Goal: Information Seeking & Learning: Learn about a topic

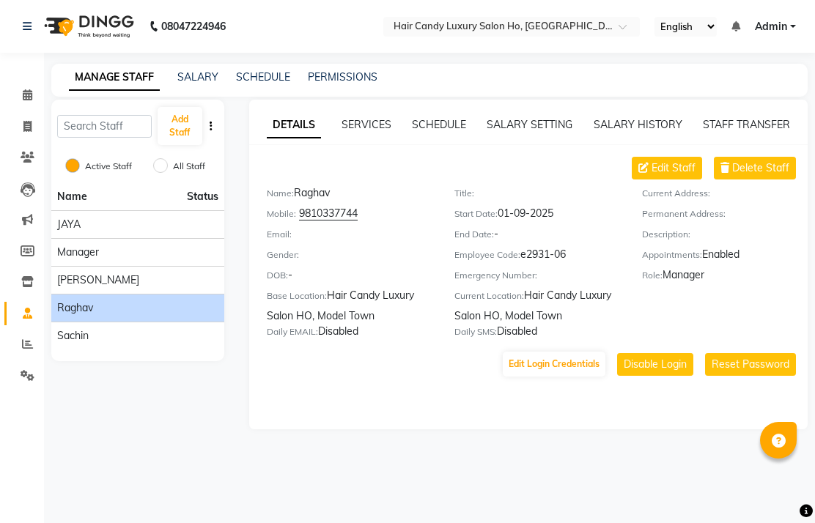
click at [40, 349] on span at bounding box center [28, 344] width 26 height 17
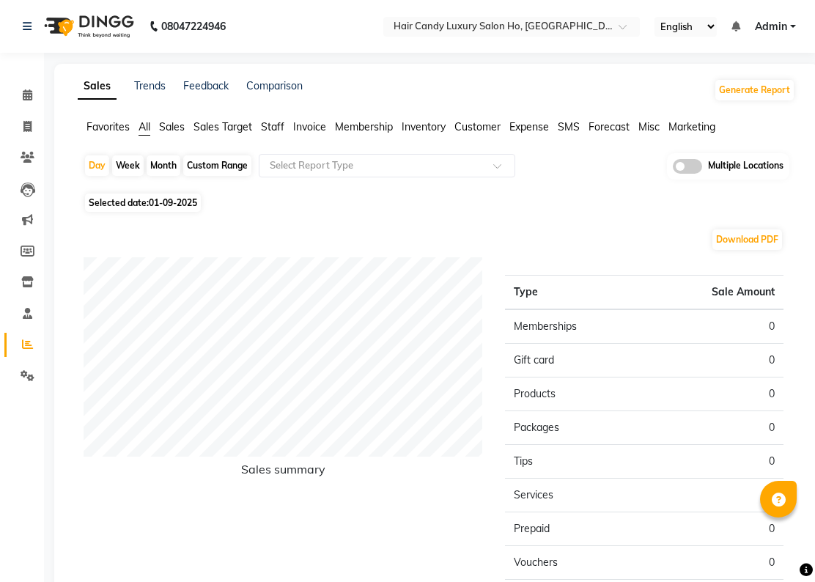
click at [178, 135] on li "Sales" at bounding box center [172, 126] width 26 height 15
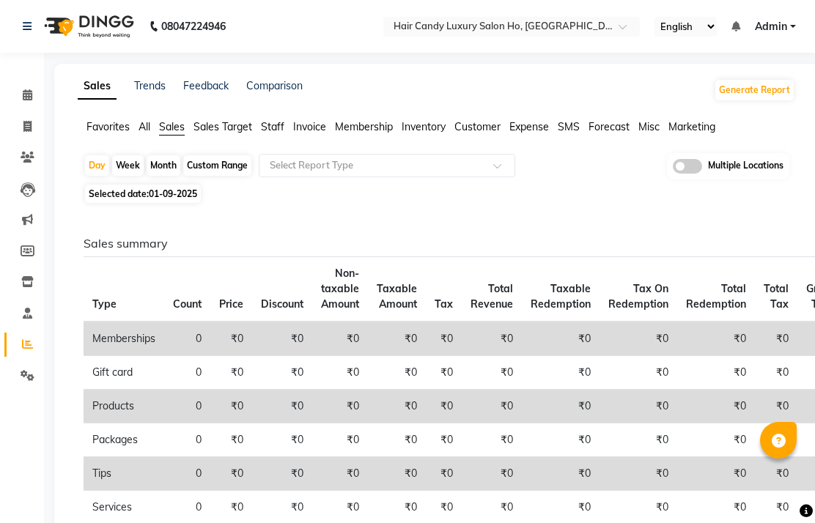
click at [128, 133] on span "Favorites" at bounding box center [107, 126] width 43 height 13
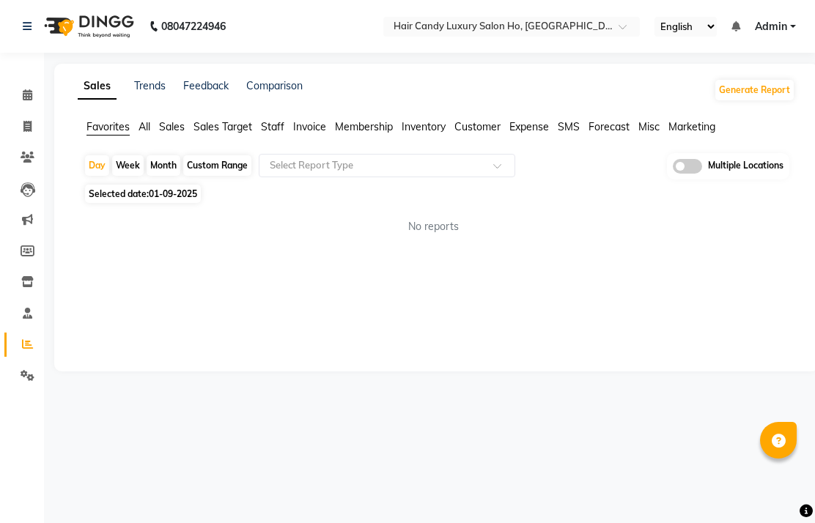
click at [603, 23] on input "text" at bounding box center [496, 28] width 212 height 15
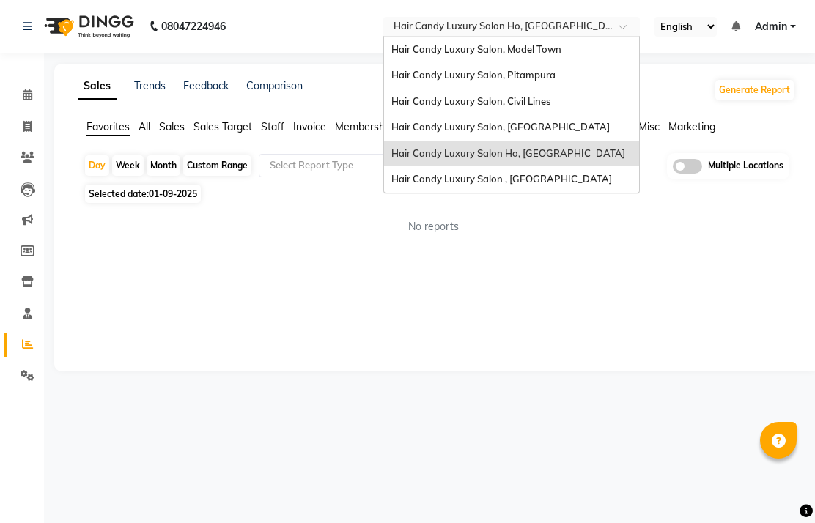
click at [550, 105] on span "Hair Candy Luxury Salon, Civil Lines" at bounding box center [470, 101] width 159 height 12
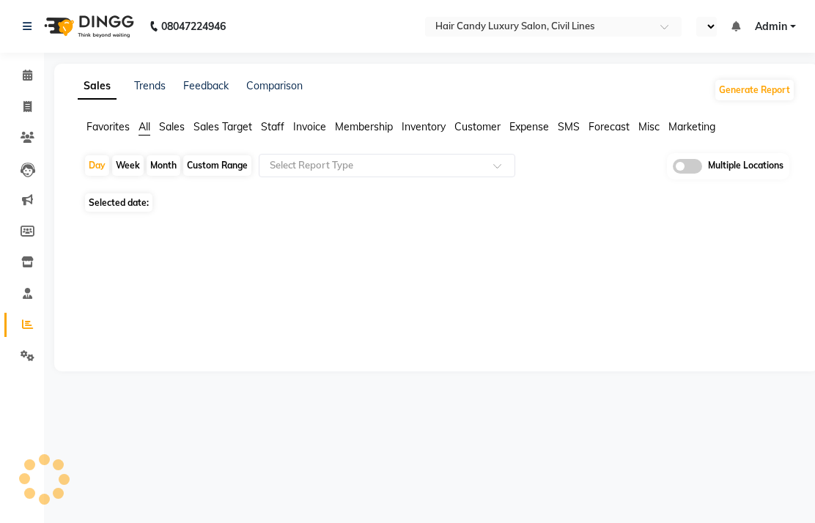
select select "en"
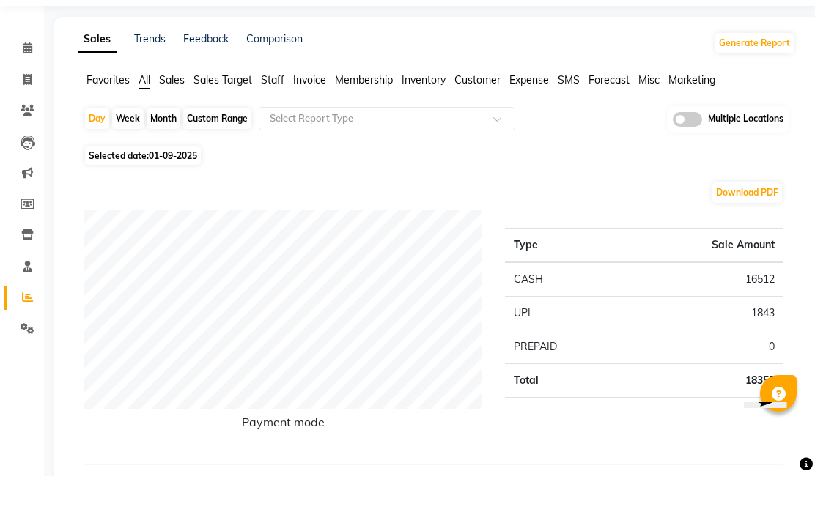
scroll to position [47, 0]
click at [243, 129] on div "Custom Range" at bounding box center [217, 118] width 68 height 21
select select "9"
select select "2025"
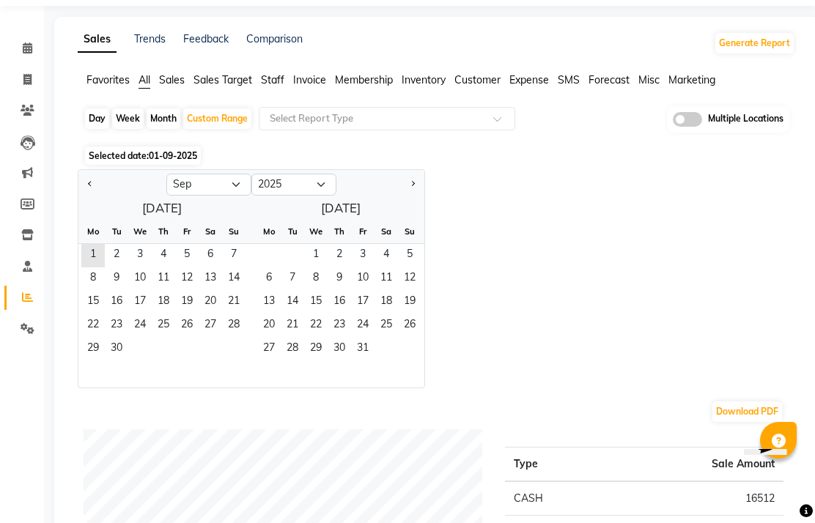
click at [162, 129] on div "Month" at bounding box center [164, 118] width 34 height 21
select select "9"
select select "2025"
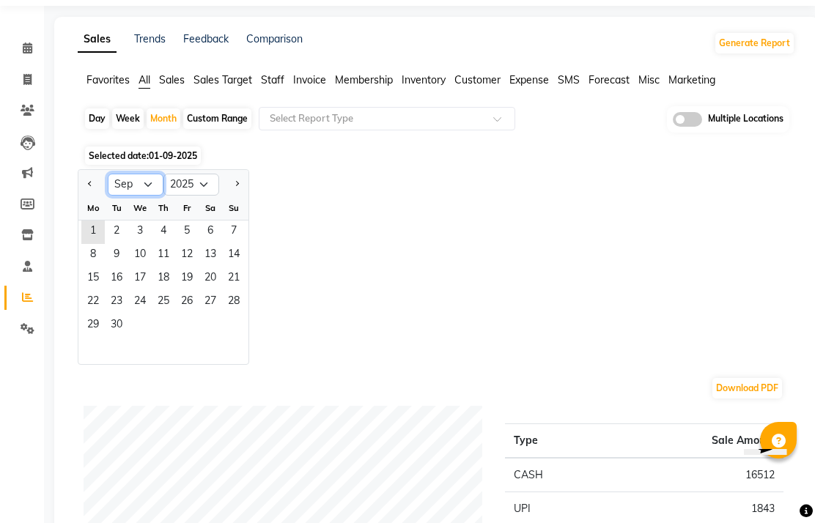
click at [145, 196] on select "Jan Feb Mar Apr May Jun Jul Aug Sep Oct Nov Dec" at bounding box center [136, 185] width 56 height 22
select select "8"
click at [190, 244] on span "1" at bounding box center [186, 231] width 23 height 23
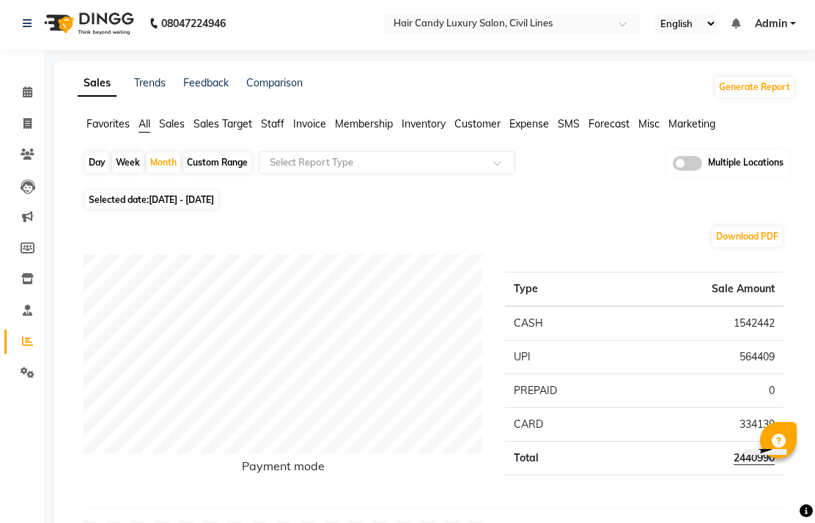
scroll to position [0, 0]
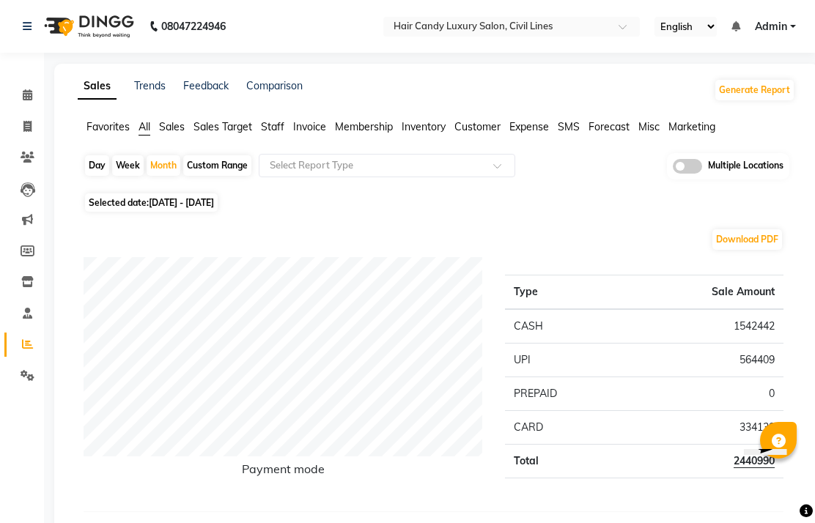
click at [639, 17] on div "Select Location × Hair Candy Luxury Salon, Civil Lines" at bounding box center [511, 27] width 256 height 20
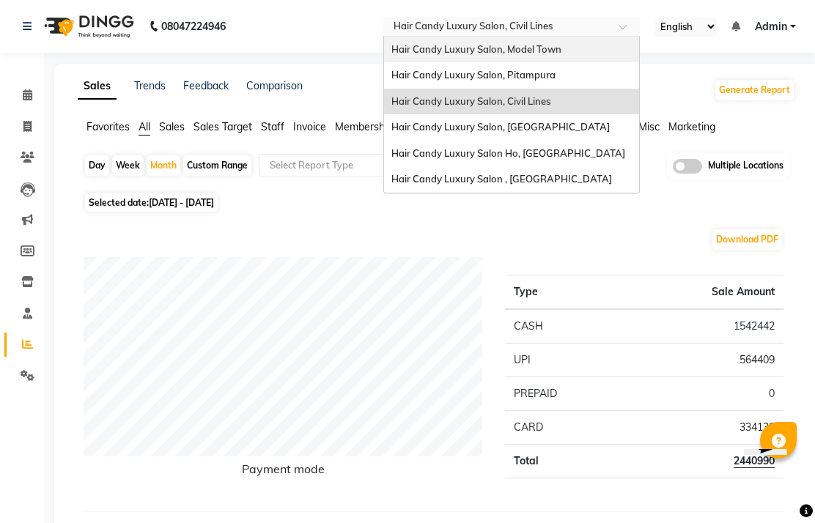
click at [561, 48] on span "Hair Candy Luxury Salon, Model Town" at bounding box center [476, 49] width 170 height 12
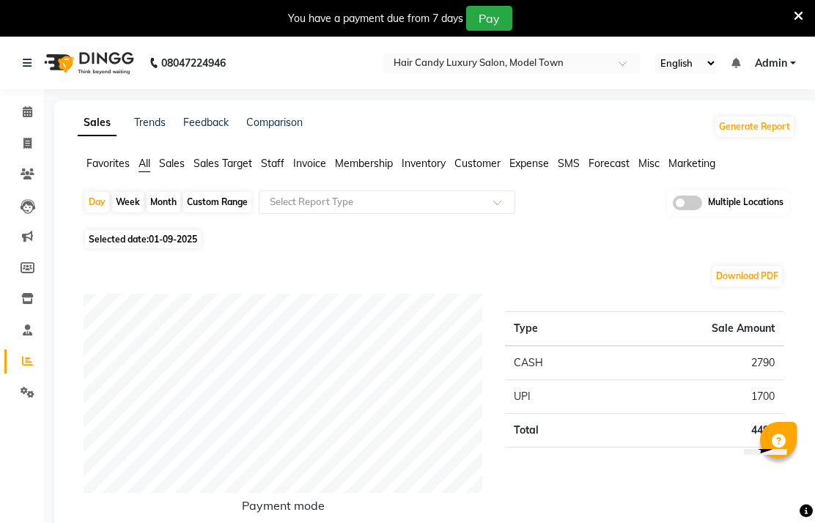
click at [285, 129] on link "Comparison" at bounding box center [274, 122] width 56 height 13
select select "single_date"
select select "single_date_dash"
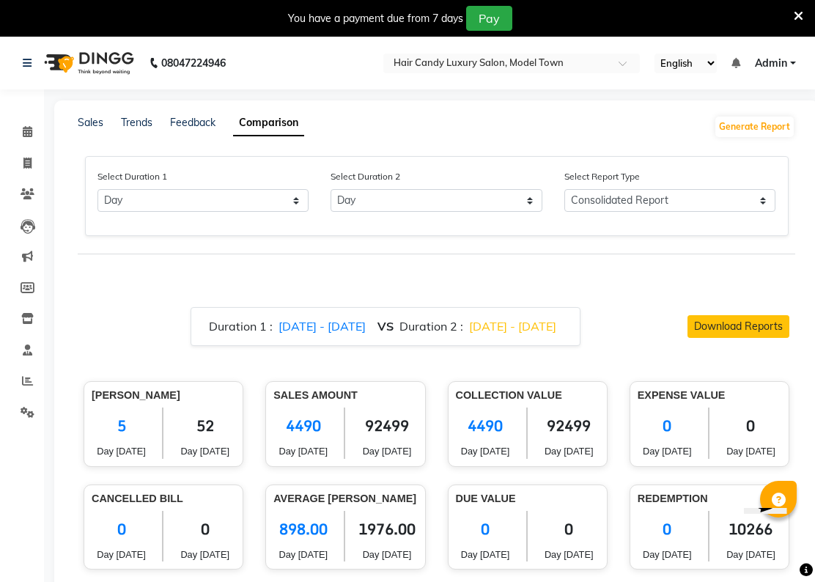
click at [315, 333] on span "[DATE] - [DATE]" at bounding box center [321, 326] width 87 height 15
select select "9"
select select "2025"
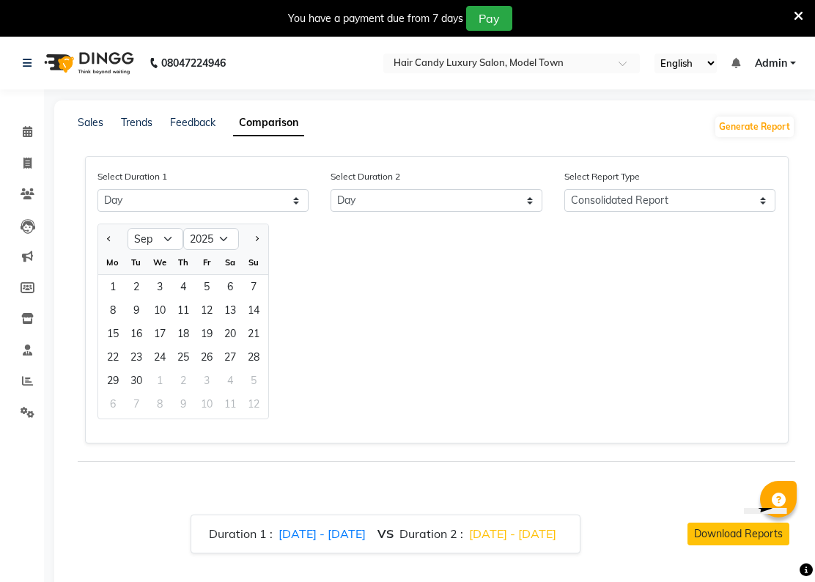
click at [104, 251] on button "Previous month" at bounding box center [110, 238] width 12 height 23
click at [106, 251] on button "Previous month" at bounding box center [110, 238] width 12 height 23
select select "7"
click at [139, 298] on div "1" at bounding box center [136, 286] width 23 height 23
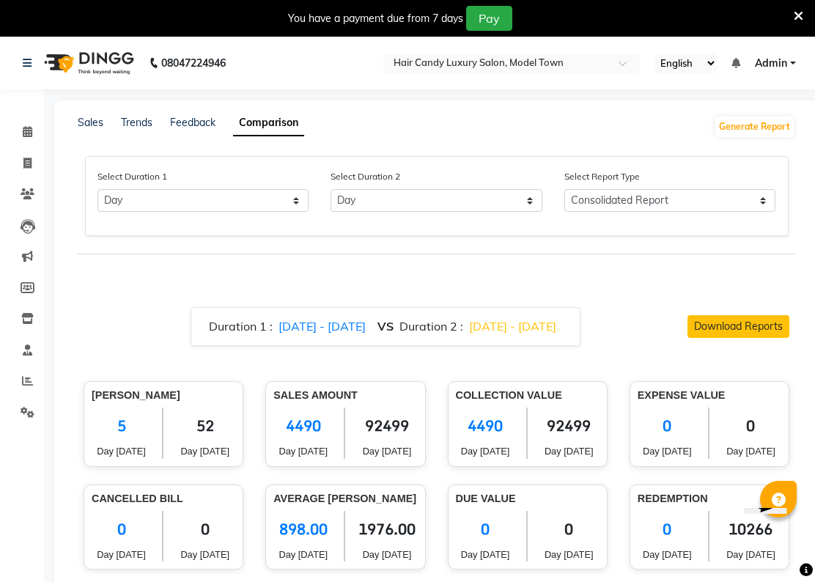
click at [179, 402] on div "Bill Count 5 Day [DATE] 52 Day [DATE]" at bounding box center [164, 423] width 160 height 85
click at [297, 212] on select "Select Day Month Week Custom" at bounding box center [203, 200] width 212 height 23
select select "month"
select select "9"
select select "2025"
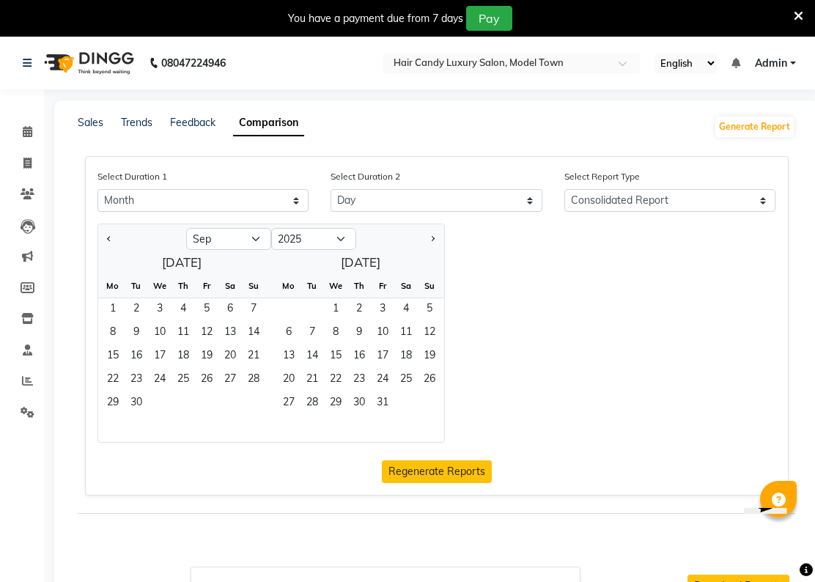
click at [110, 251] on button "Previous month" at bounding box center [110, 238] width 12 height 23
click at [106, 251] on button "Previous month" at bounding box center [110, 238] width 12 height 23
select select "7"
click at [194, 415] on span "31" at bounding box center [182, 403] width 23 height 23
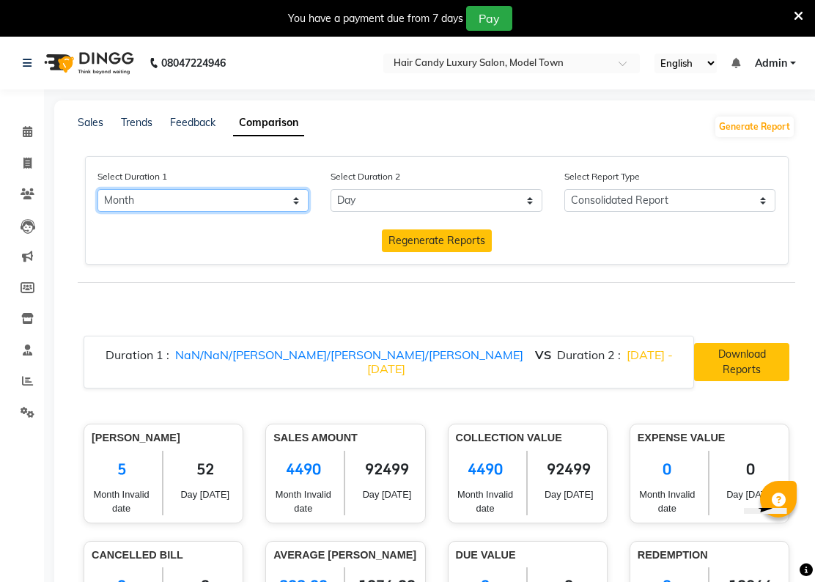
click at [281, 212] on select "Select Day Month Week Custom" at bounding box center [203, 200] width 212 height 23
click at [286, 362] on span "NaN/NaN/[PERSON_NAME]/[PERSON_NAME]/[PERSON_NAME]" at bounding box center [349, 354] width 348 height 15
select select "9"
select select "2025"
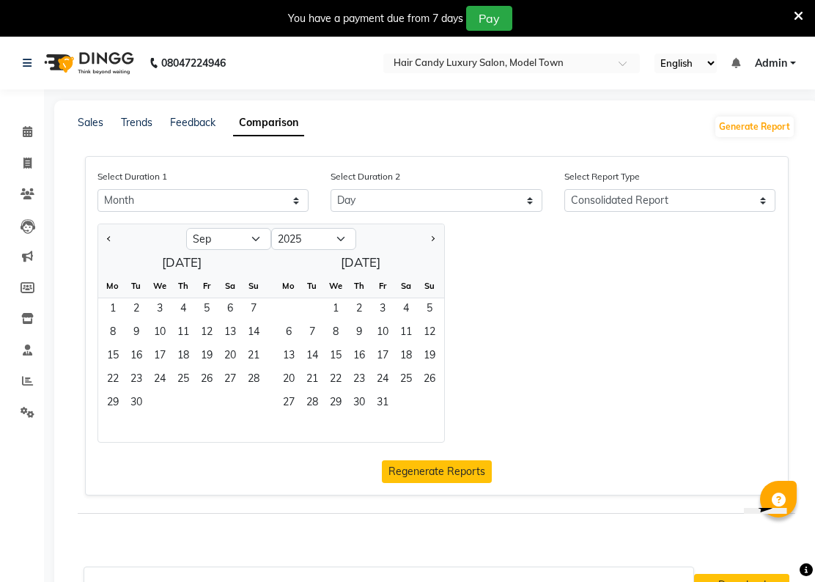
click at [105, 251] on button "Previous month" at bounding box center [110, 238] width 12 height 23
click at [108, 240] on span "Previous month" at bounding box center [109, 237] width 5 height 5
select select "7"
click at [134, 322] on span "1" at bounding box center [136, 309] width 23 height 23
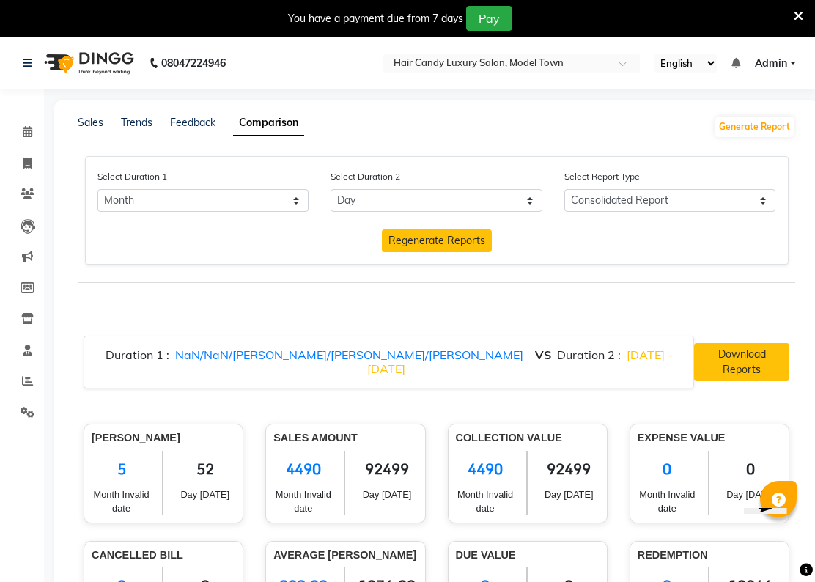
click at [471, 212] on select "Select Day Month Week Custom" at bounding box center [436, 200] width 212 height 23
select select "month_dash"
select select "9"
select select "2025"
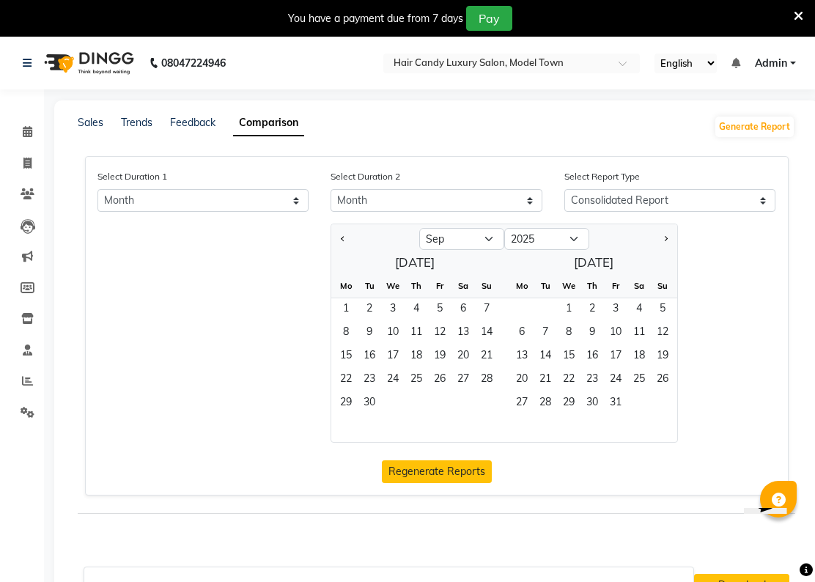
click at [346, 322] on span "1" at bounding box center [345, 309] width 23 height 23
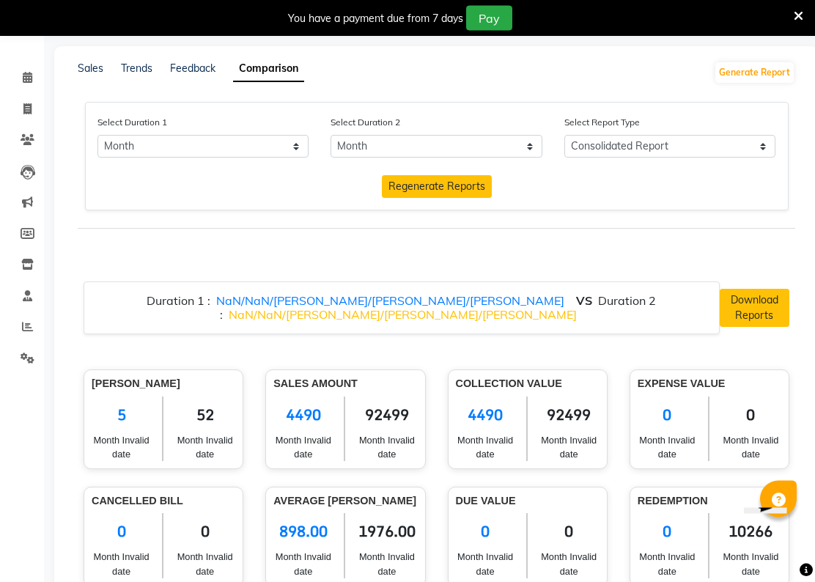
scroll to position [55, 0]
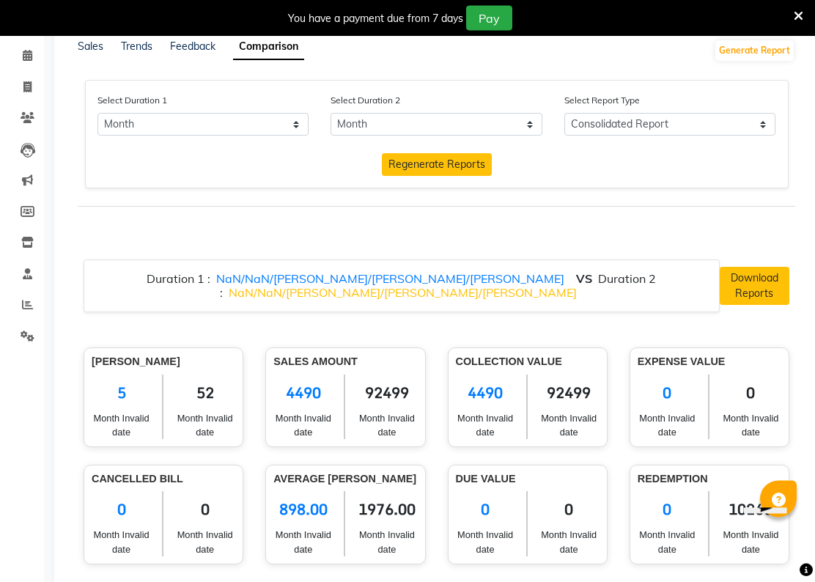
click at [455, 171] on span "Regenerate Reports" at bounding box center [436, 164] width 97 height 13
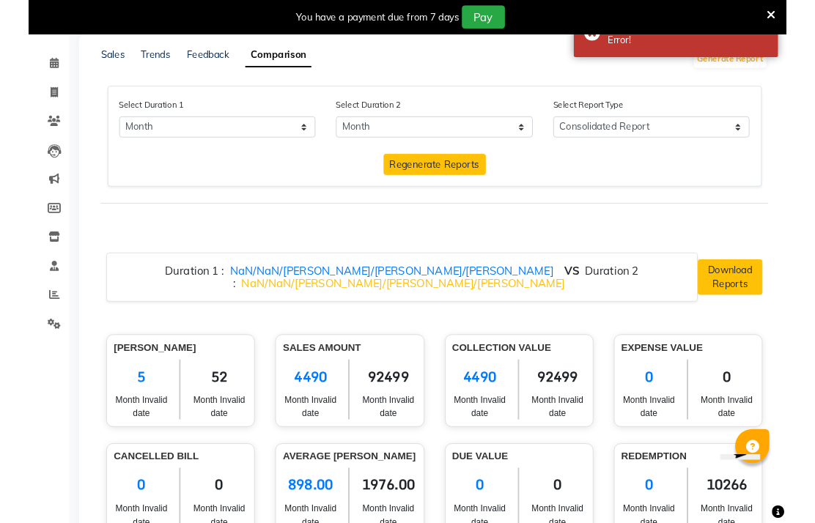
scroll to position [0, 0]
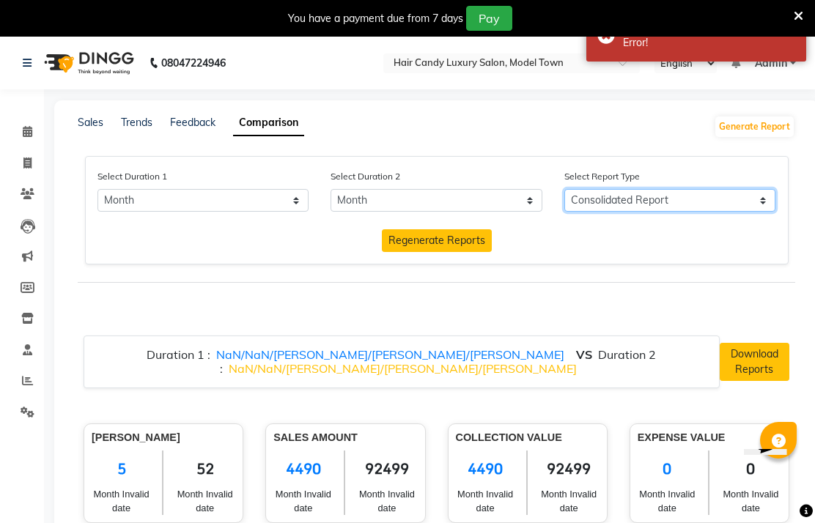
click at [749, 212] on select "Consolidated Report Business Level Retention Report Staff Level Retention Report" at bounding box center [670, 200] width 212 height 23
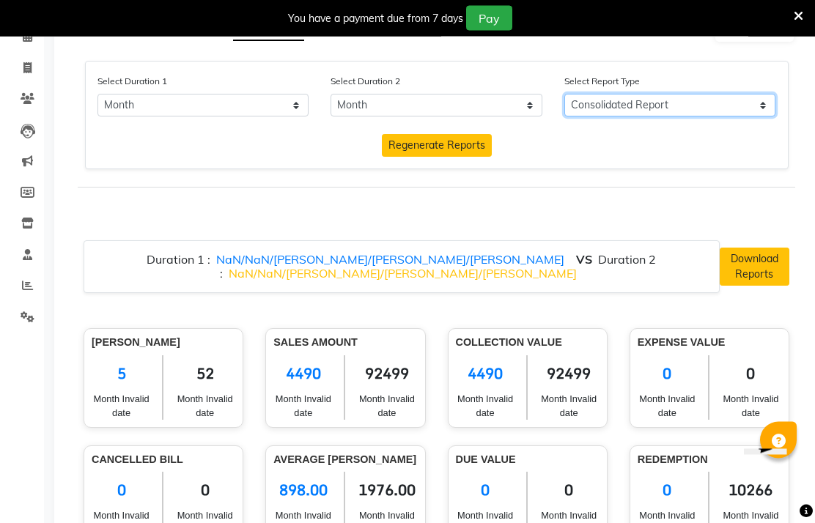
scroll to position [81, 0]
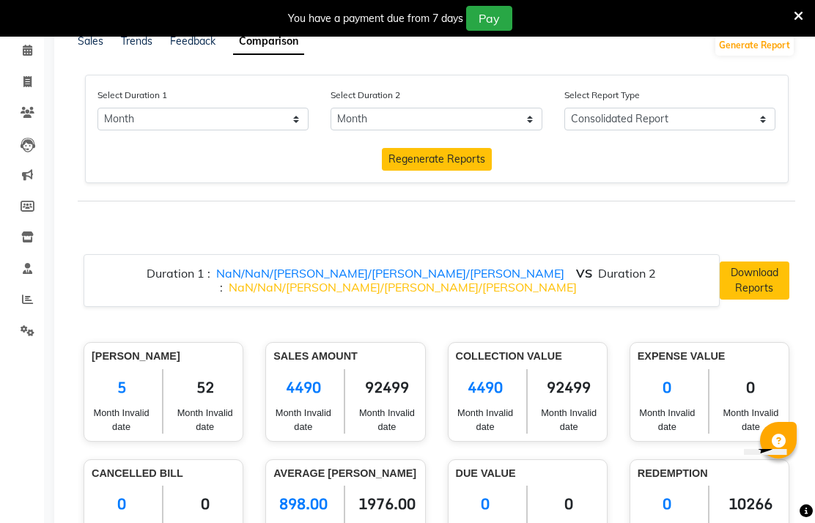
click at [329, 281] on span "NaN/NaN/[PERSON_NAME]/[PERSON_NAME]/[PERSON_NAME]" at bounding box center [390, 273] width 348 height 15
select select "9"
select select "2025"
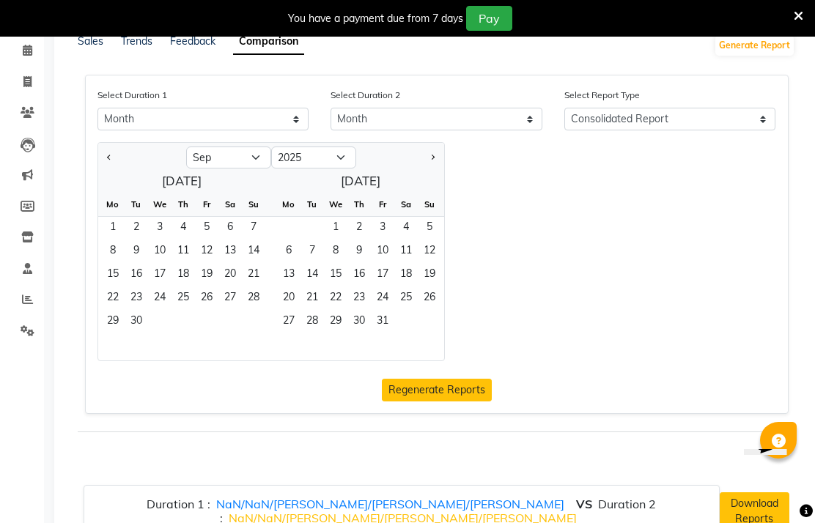
click at [113, 169] on button "Previous month" at bounding box center [110, 157] width 12 height 23
click at [109, 169] on button "Previous month" at bounding box center [110, 157] width 12 height 23
select select "7"
click at [136, 240] on span "1" at bounding box center [136, 228] width 23 height 23
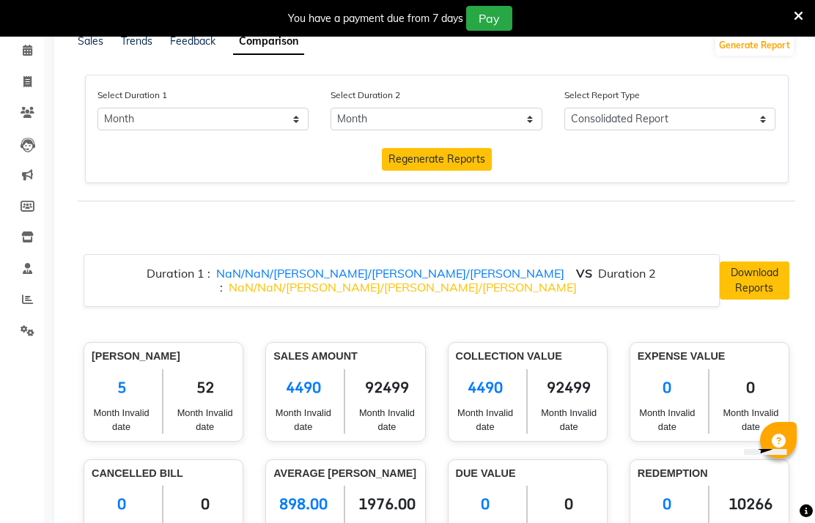
click at [288, 128] on select "Select Day Month Week Custom" at bounding box center [203, 119] width 212 height 23
select select "custom"
select select "9"
select select "2025"
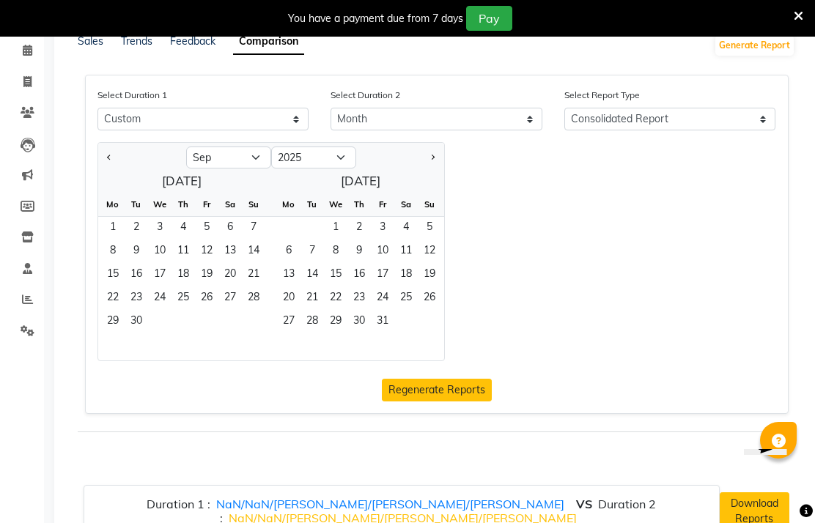
click at [114, 169] on button "Previous month" at bounding box center [110, 157] width 12 height 23
click at [105, 169] on button "Previous month" at bounding box center [110, 157] width 12 height 23
select select "7"
click at [134, 240] on span "1" at bounding box center [136, 228] width 23 height 23
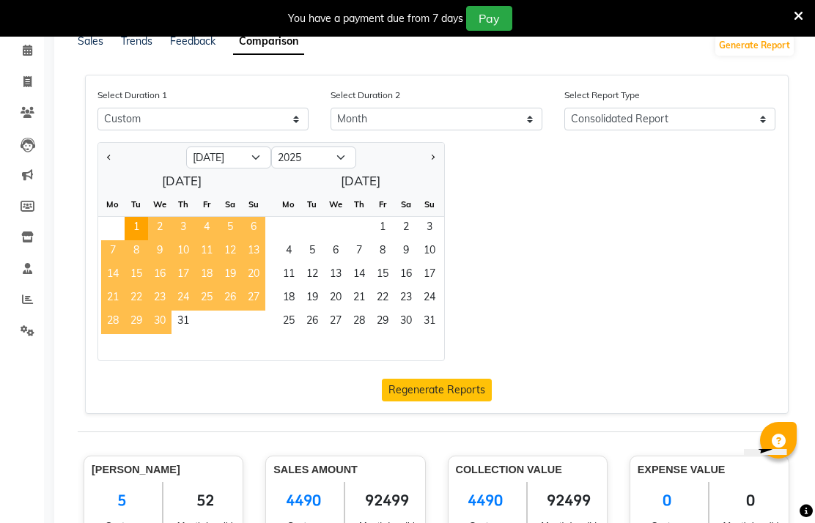
click at [192, 334] on span "31" at bounding box center [182, 322] width 23 height 23
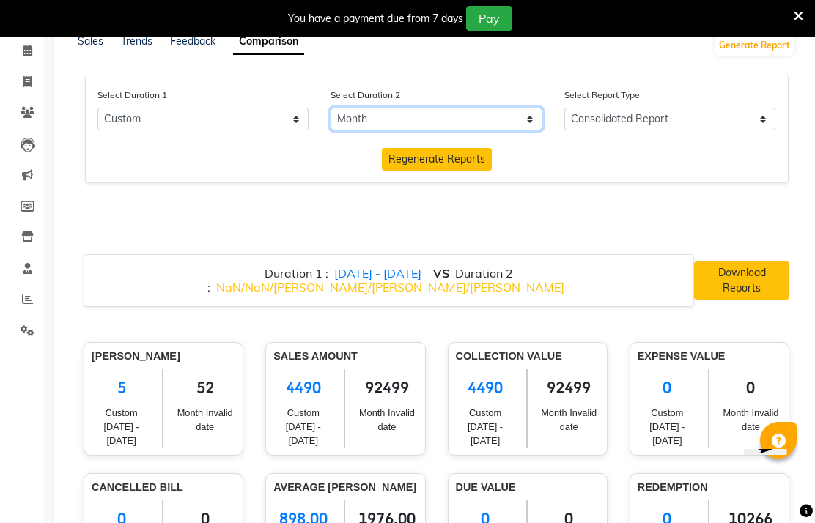
click at [510, 130] on select "Select Day Month Week Custom" at bounding box center [436, 119] width 212 height 23
select select "custom_dash"
select select "9"
select select "2025"
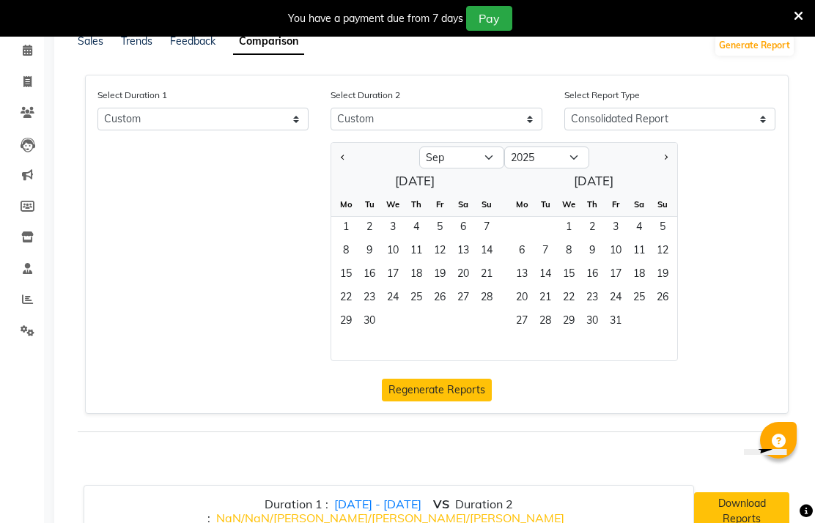
click at [343, 166] on button "Previous month" at bounding box center [343, 157] width 12 height 23
select select "8"
click at [441, 240] on span "1" at bounding box center [439, 228] width 23 height 23
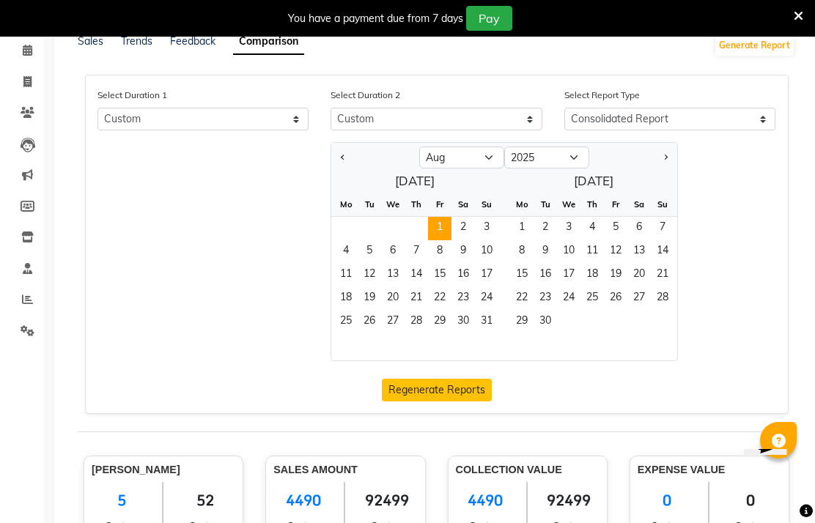
click at [486, 334] on span "31" at bounding box center [486, 322] width 23 height 23
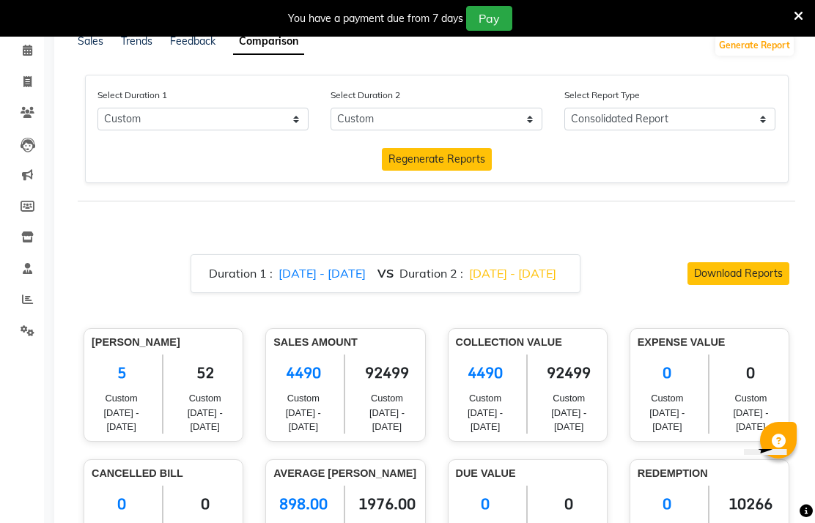
click at [469, 166] on span "Regenerate Reports" at bounding box center [436, 158] width 97 height 13
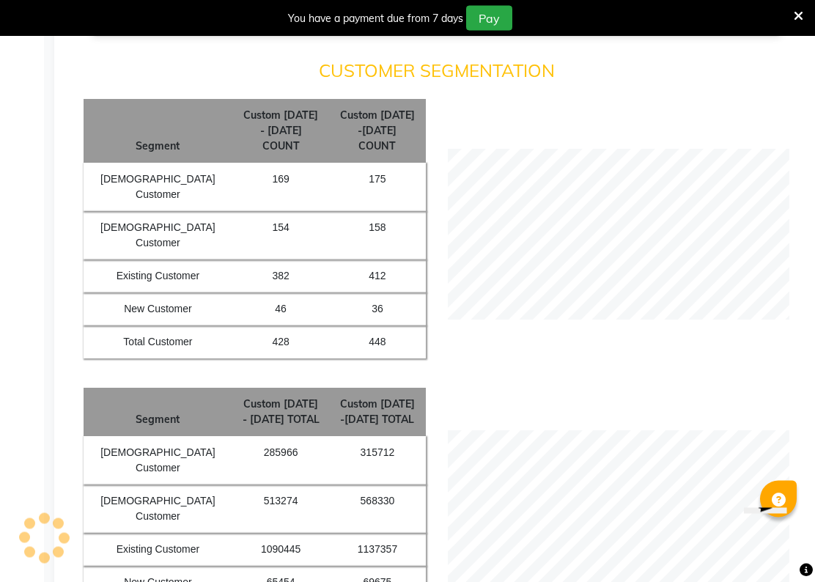
scroll to position [1469, 0]
